Goal: Information Seeking & Learning: Find specific fact

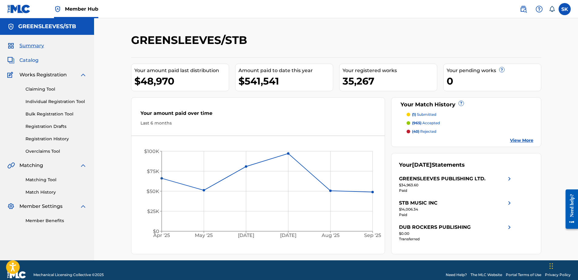
click at [38, 63] on span "Catalog" at bounding box center [28, 60] width 19 height 7
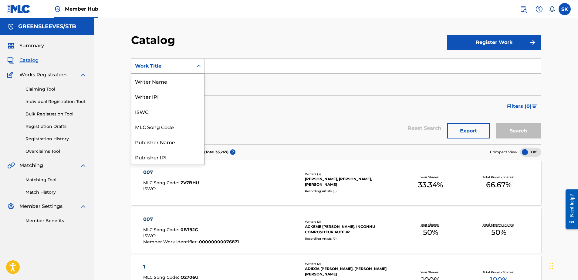
click at [147, 66] on div "Work Title" at bounding box center [162, 66] width 55 height 7
click at [168, 124] on div "MLC Song Code" at bounding box center [167, 126] width 73 height 15
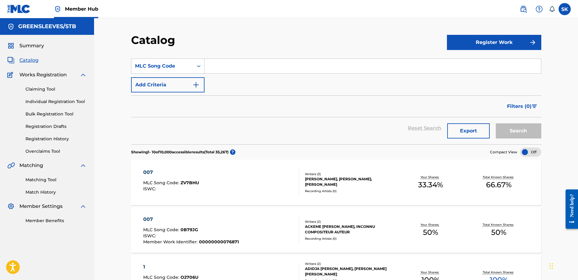
click at [215, 65] on input "Search Form" at bounding box center [373, 66] width 337 height 15
paste input "N5058M"
type input "N5058M"
click at [501, 127] on button "Search" at bounding box center [519, 131] width 46 height 15
